Goal: Task Accomplishment & Management: Manage account settings

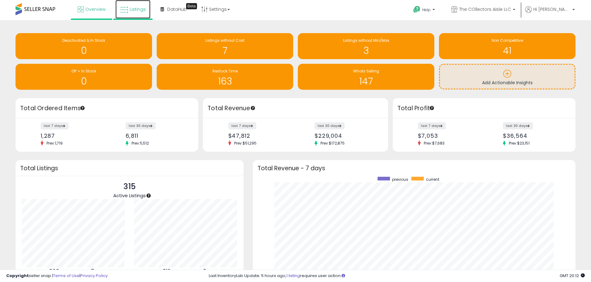
click at [127, 12] on icon at bounding box center [124, 10] width 8 height 8
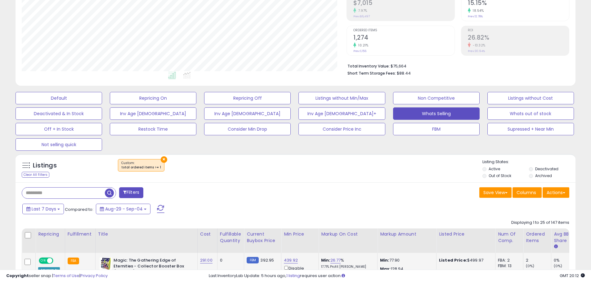
scroll to position [207, 0]
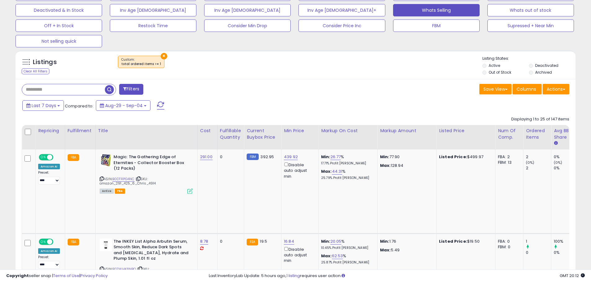
click at [48, 95] on div at bounding box center [69, 89] width 94 height 11
click at [50, 94] on input "text" at bounding box center [63, 89] width 83 height 11
paste input "**********"
type input "**********"
click at [161, 92] on span "button" at bounding box center [162, 89] width 9 height 9
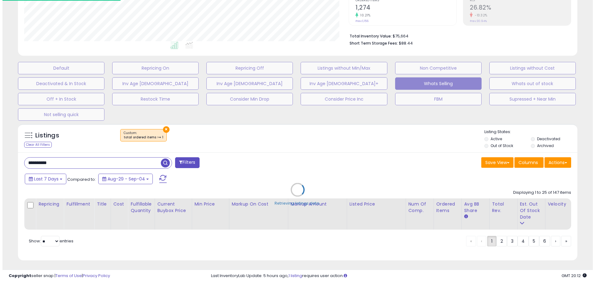
scroll to position [127, 325]
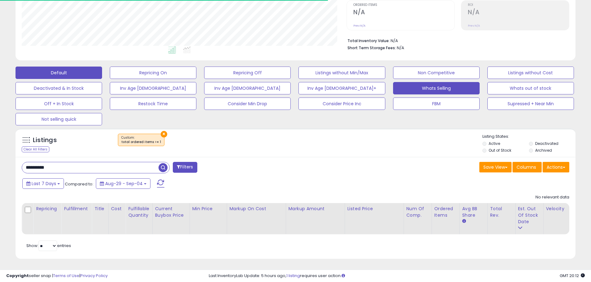
click at [70, 67] on button "Default" at bounding box center [59, 73] width 87 height 12
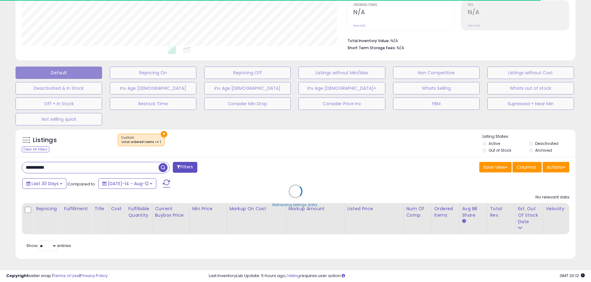
click at [129, 167] on div "Retrieving listings data.." at bounding box center [295, 196] width 569 height 141
select select "*"
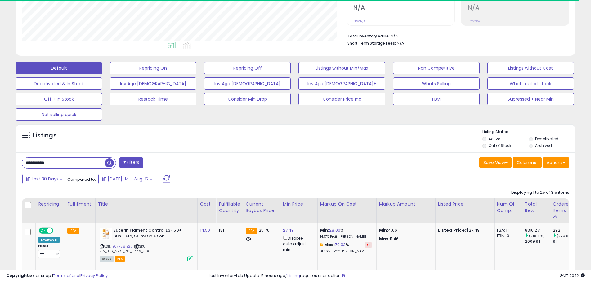
click at [121, 164] on button "Filters" at bounding box center [131, 163] width 24 height 11
drag, startPoint x: 99, startPoint y: 162, endPoint x: 83, endPoint y: 162, distance: 15.8
click at [0, 0] on div "Retrieving listings data.." at bounding box center [0, 0] width 0 height 0
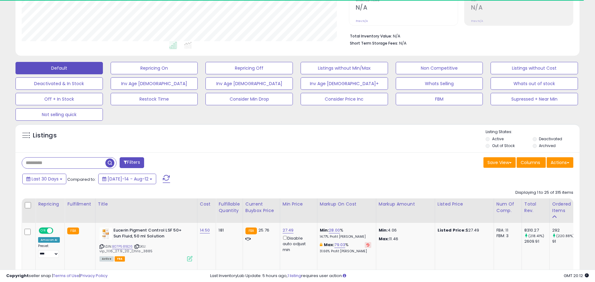
click at [0, 0] on div "Retrieving listings data.." at bounding box center [0, 0] width 0 height 0
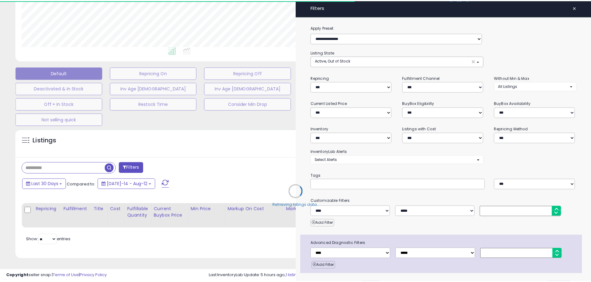
scroll to position [309949, 309751]
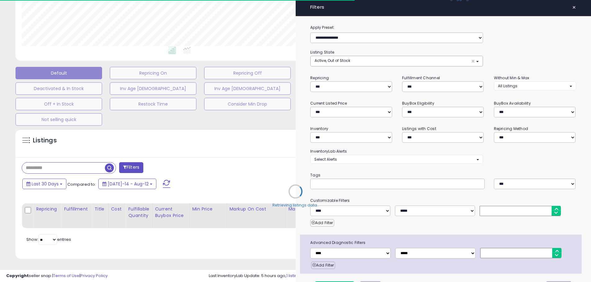
click at [82, 162] on div "Retrieving listings data.." at bounding box center [295, 196] width 569 height 141
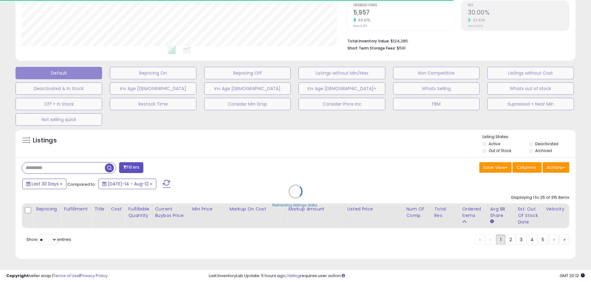
click at [82, 162] on div "Retrieving listings data.." at bounding box center [295, 196] width 569 height 141
click at [79, 164] on div "Retrieving listings data.." at bounding box center [295, 196] width 569 height 141
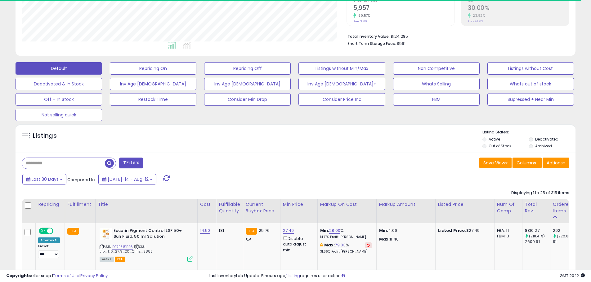
scroll to position [127, 325]
click at [79, 164] on input "text" at bounding box center [63, 163] width 83 height 11
paste input "**********"
type input "**********"
click at [164, 161] on span "button" at bounding box center [162, 163] width 9 height 9
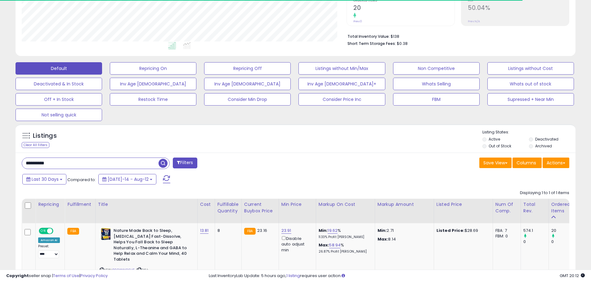
scroll to position [186, 0]
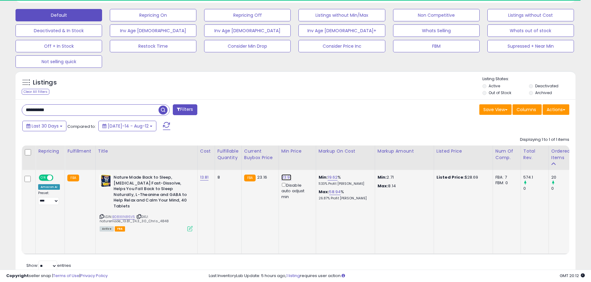
click at [286, 178] on link "23.91" at bounding box center [286, 178] width 10 height 6
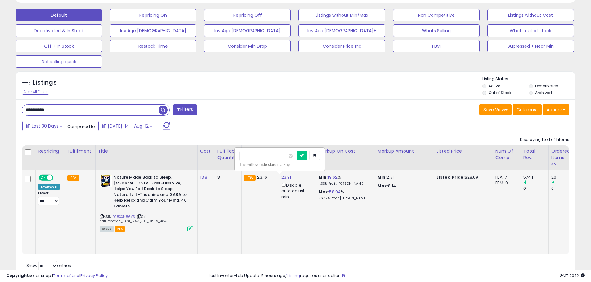
scroll to position [127, 325]
click at [320, 151] on button "button" at bounding box center [314, 155] width 11 height 9
